Goal: Transaction & Acquisition: Purchase product/service

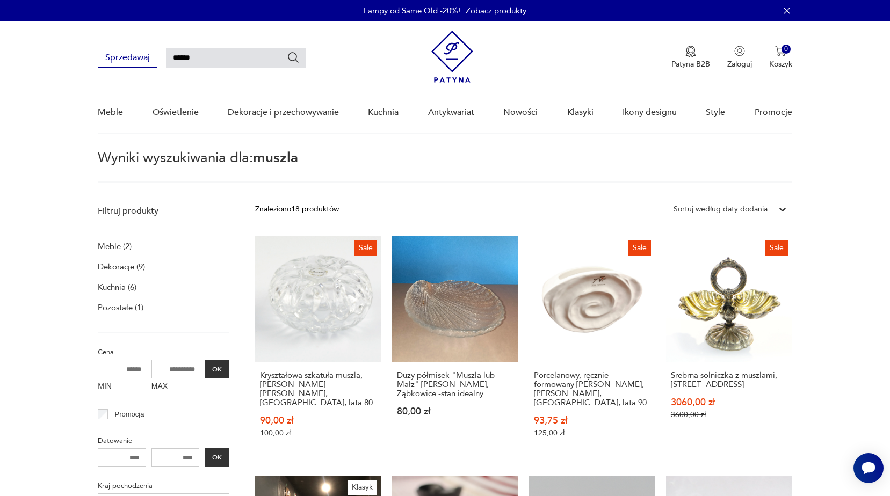
click at [212, 57] on input "******" at bounding box center [236, 58] width 140 height 20
type input "**********"
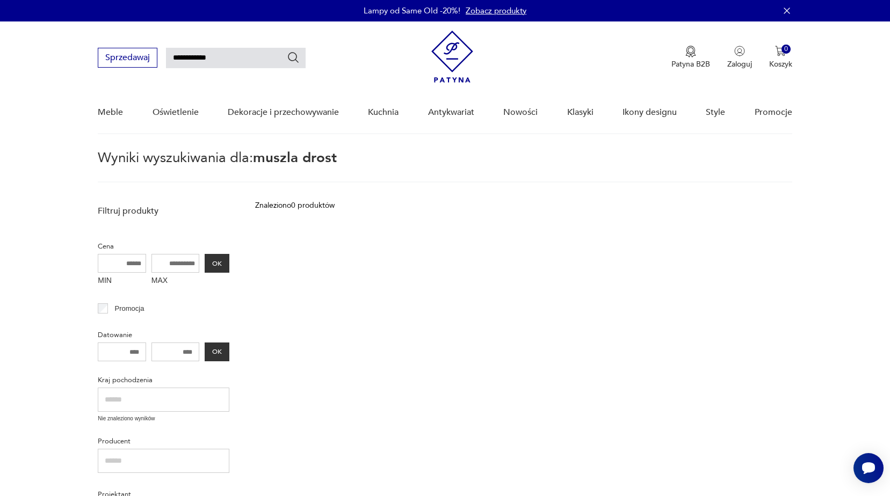
type input "******"
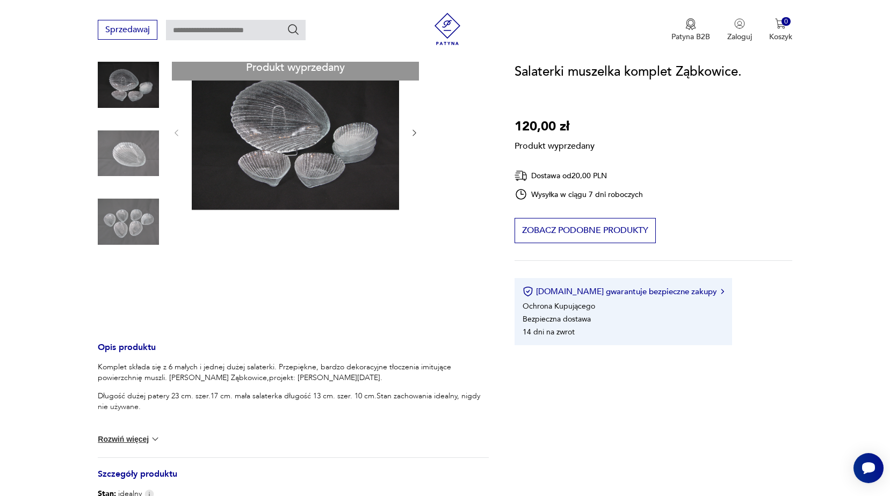
scroll to position [54, 0]
